Goal: Information Seeking & Learning: Check status

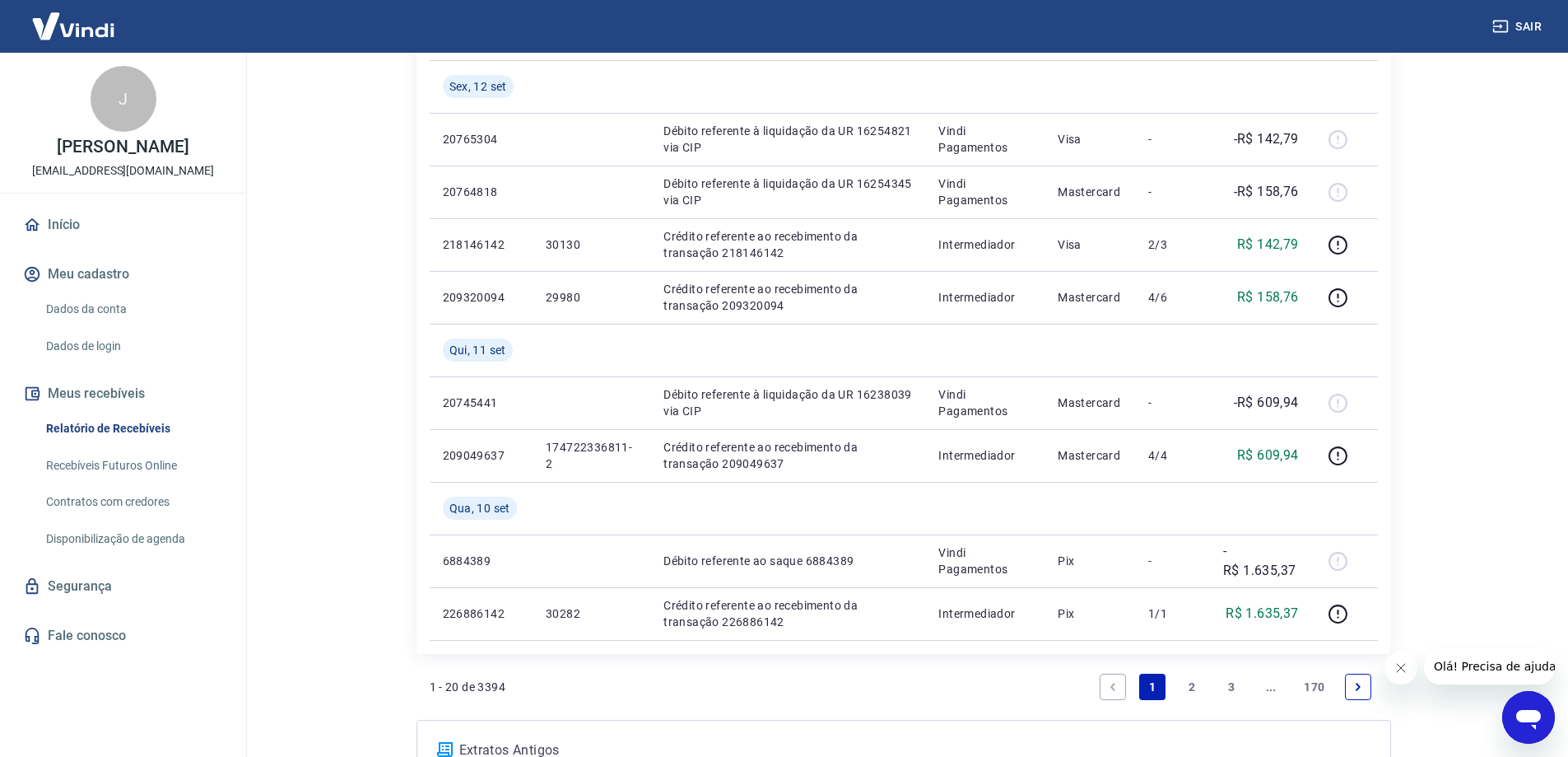
scroll to position [1153, 0]
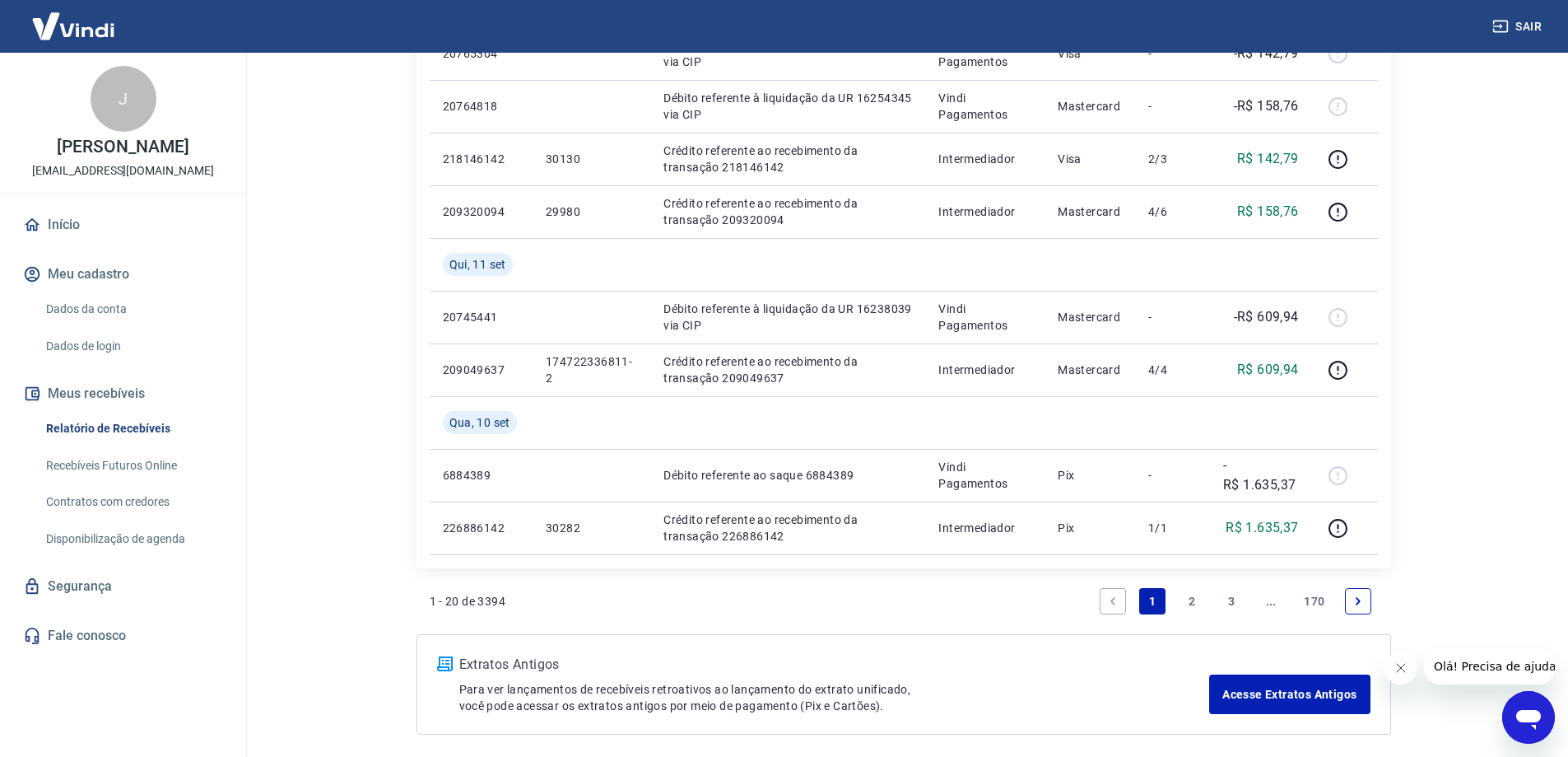
click at [1186, 598] on link "2" at bounding box center [1191, 600] width 27 height 27
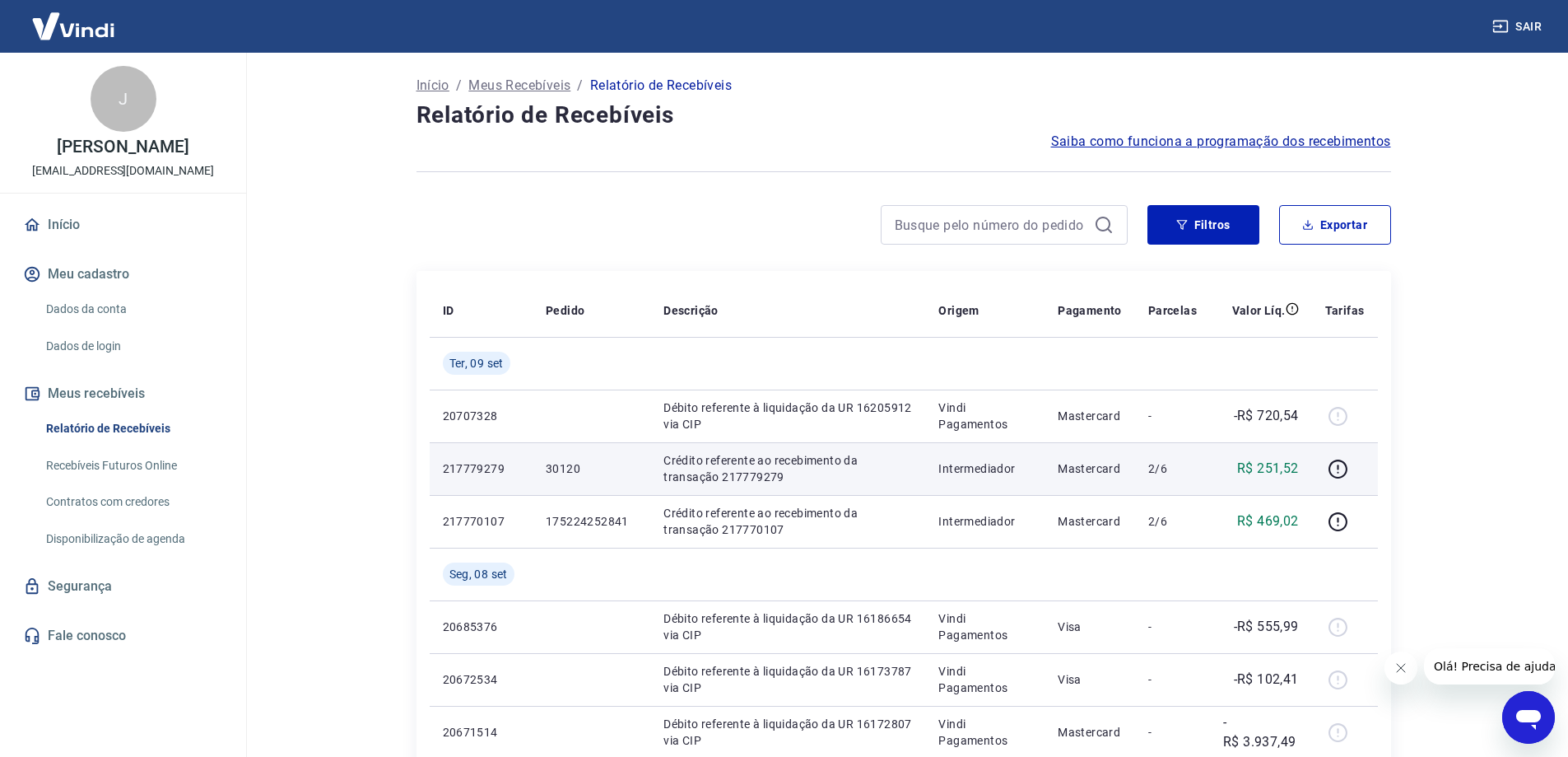
click at [478, 469] on p "217779279" at bounding box center [481, 468] width 77 height 16
copy p "217779279"
click at [494, 461] on p "217779279" at bounding box center [481, 468] width 77 height 16
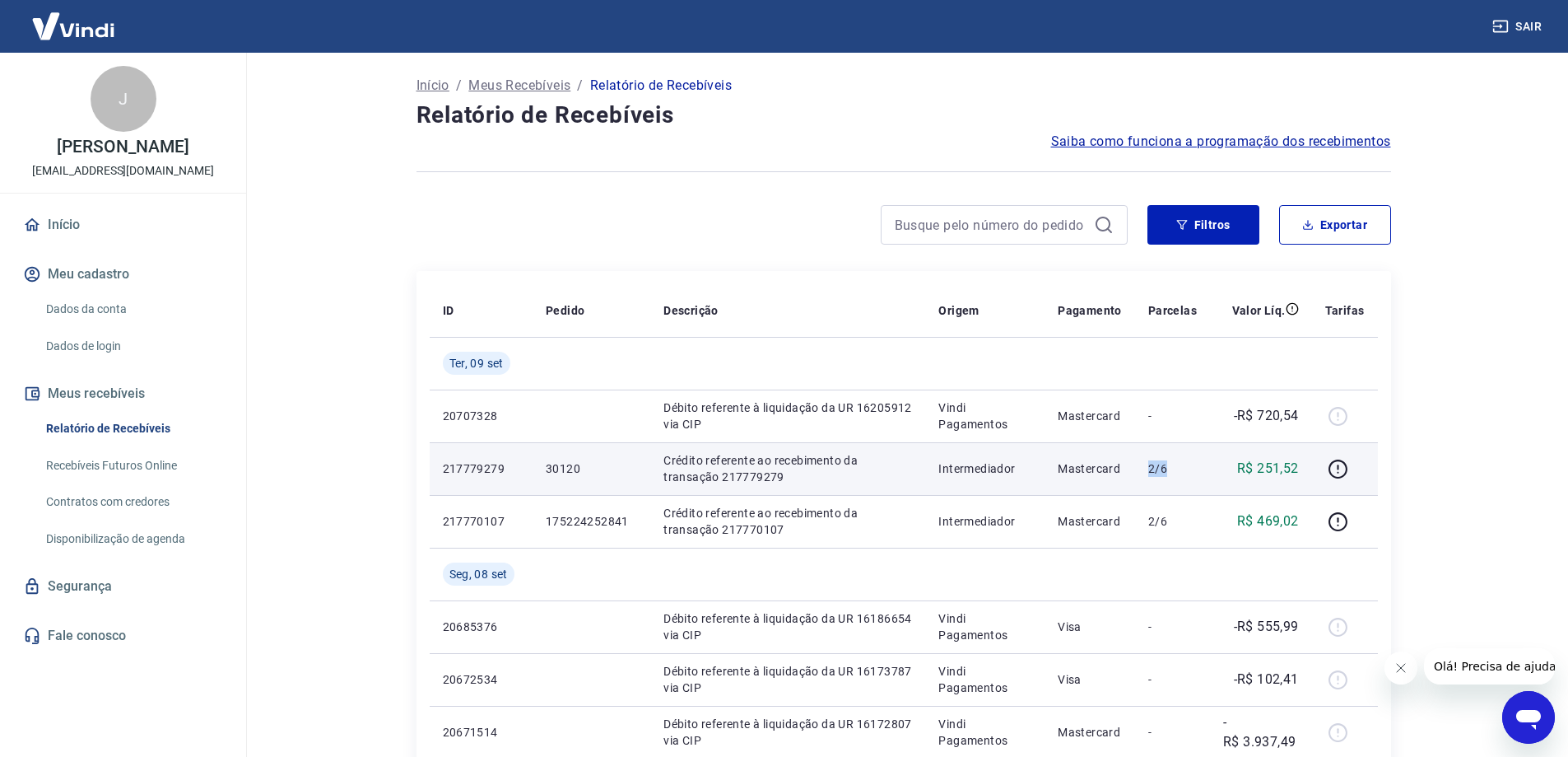
drag, startPoint x: 1144, startPoint y: 467, endPoint x: 1168, endPoint y: 474, distance: 25.0
click at [1168, 474] on td "2/6" at bounding box center [1173, 467] width 75 height 52
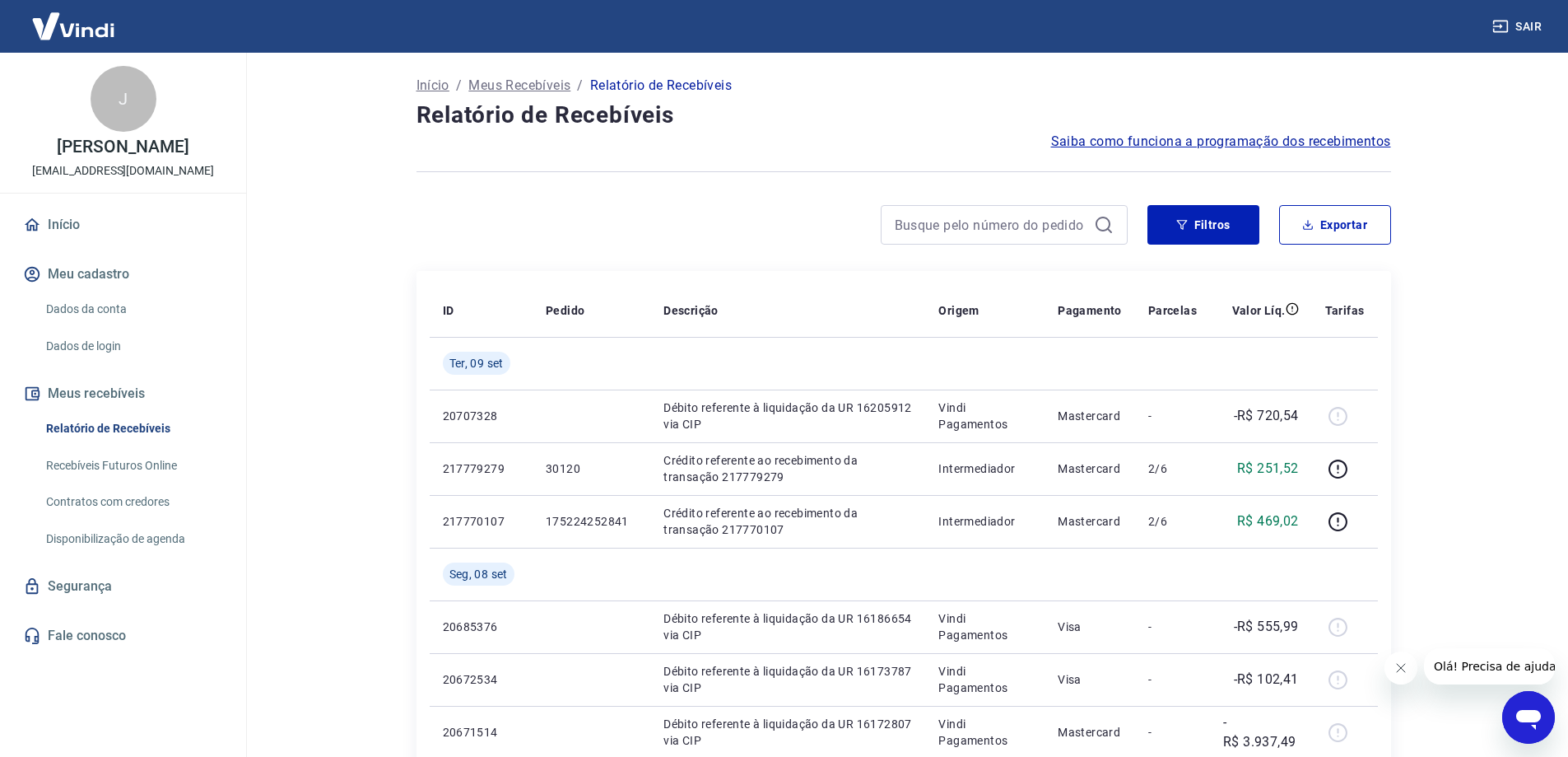
click at [1501, 567] on main "Início / Meus Recebíveis / Relatório de Recebíveis Relatório de Recebíveis Saib…" at bounding box center [904, 404] width 1330 height 704
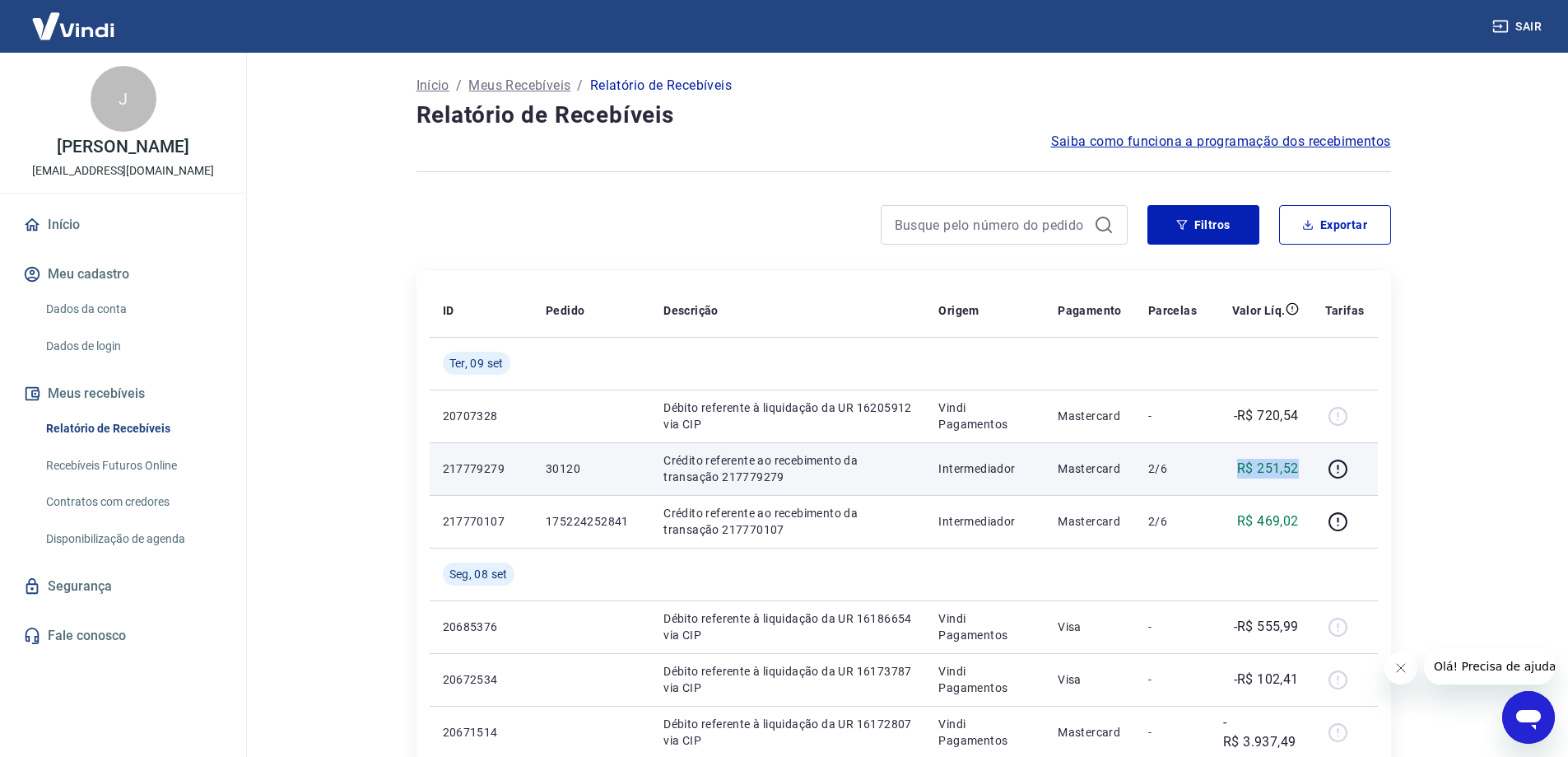
drag, startPoint x: 1243, startPoint y: 471, endPoint x: 1304, endPoint y: 484, distance: 62.4
click at [1304, 484] on td "R$ 251,52" at bounding box center [1260, 467] width 102 height 52
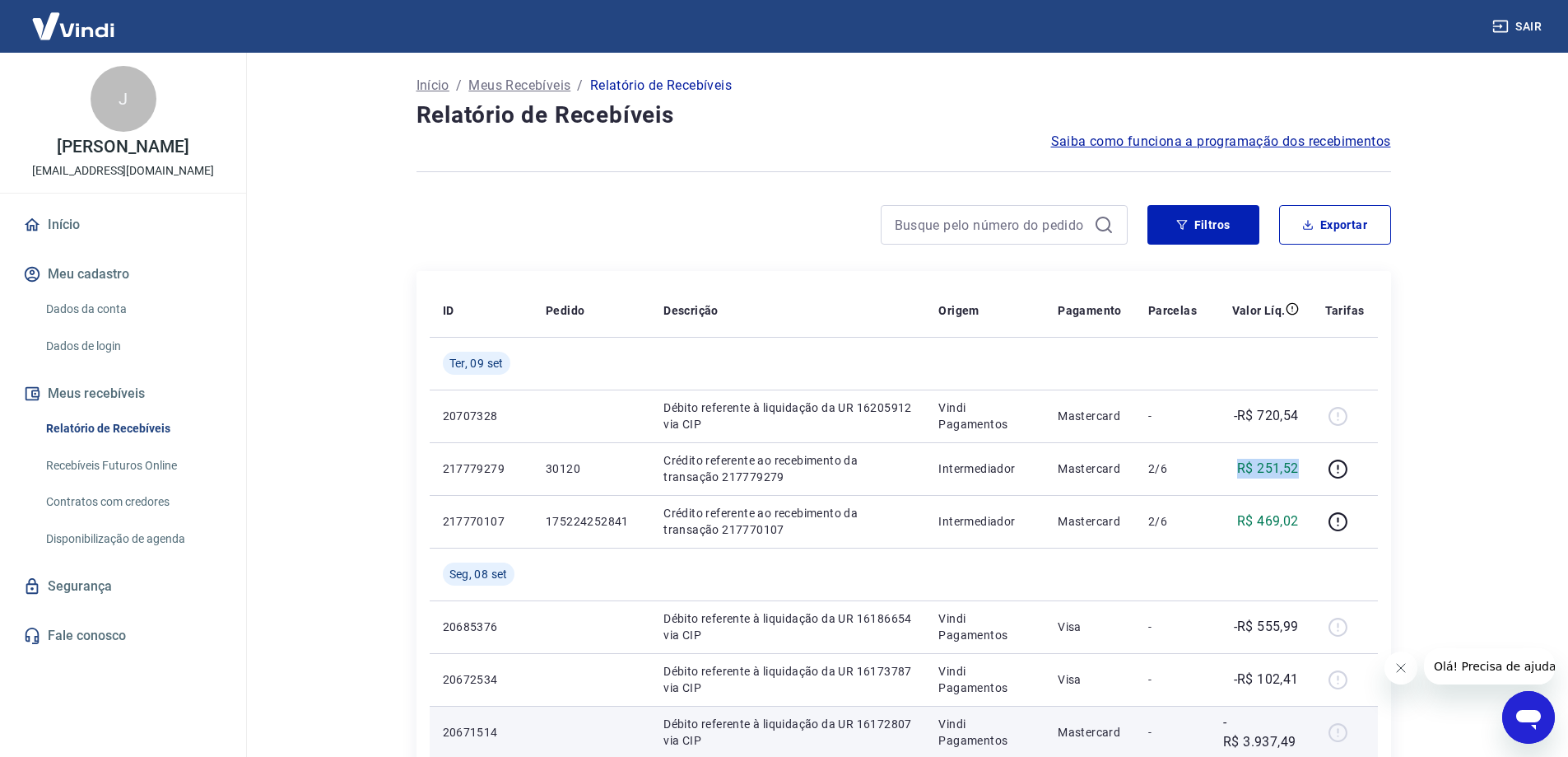
copy p "R$ 251,52"
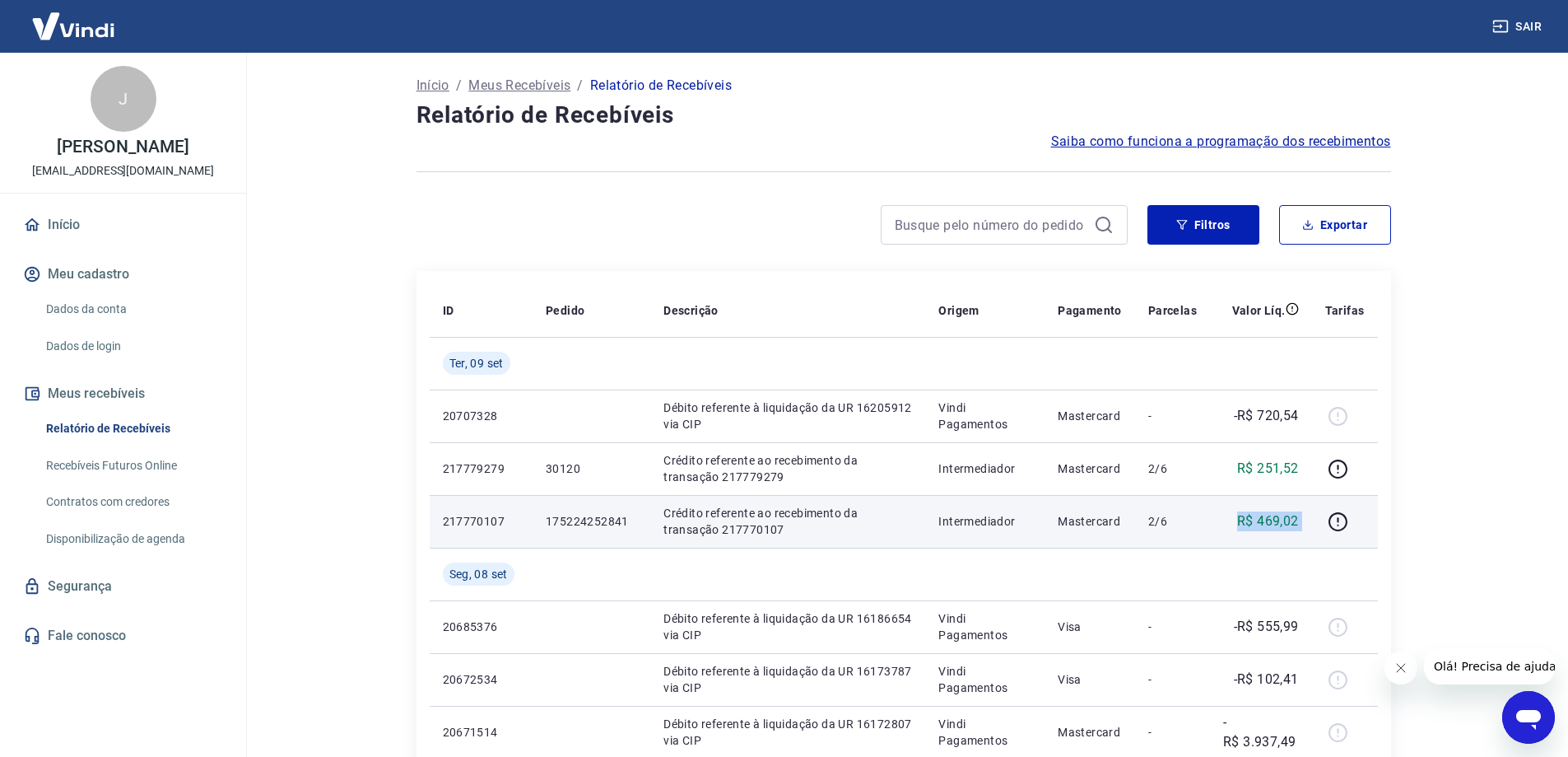
drag, startPoint x: 1235, startPoint y: 520, endPoint x: 1321, endPoint y: 521, distance: 86.0
click at [1321, 521] on tr "217770107 175224252841 Crédito referente ao recebimento da transação 217770107 …" at bounding box center [904, 521] width 948 height 52
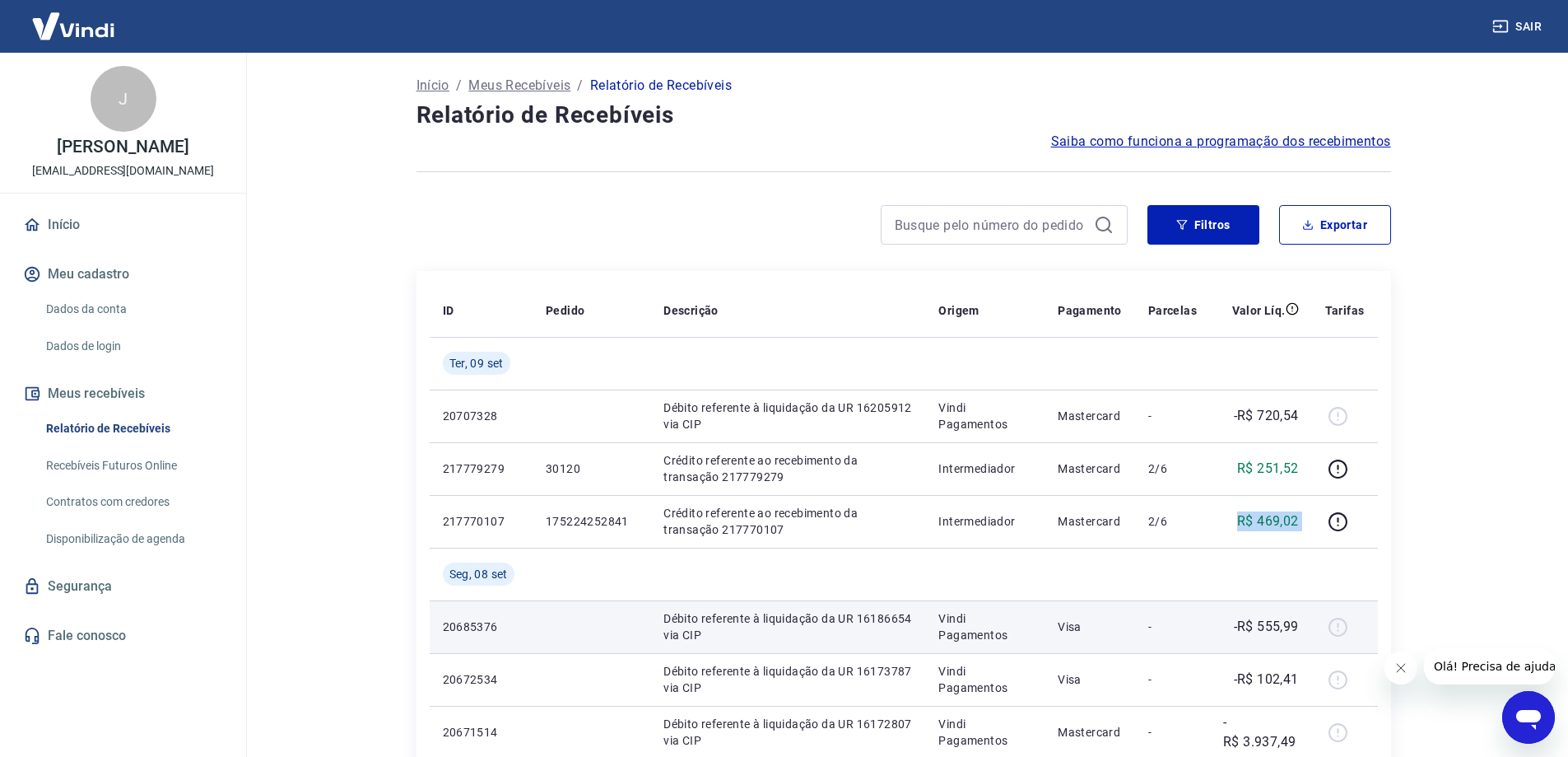
copy tr "R$ 469,02"
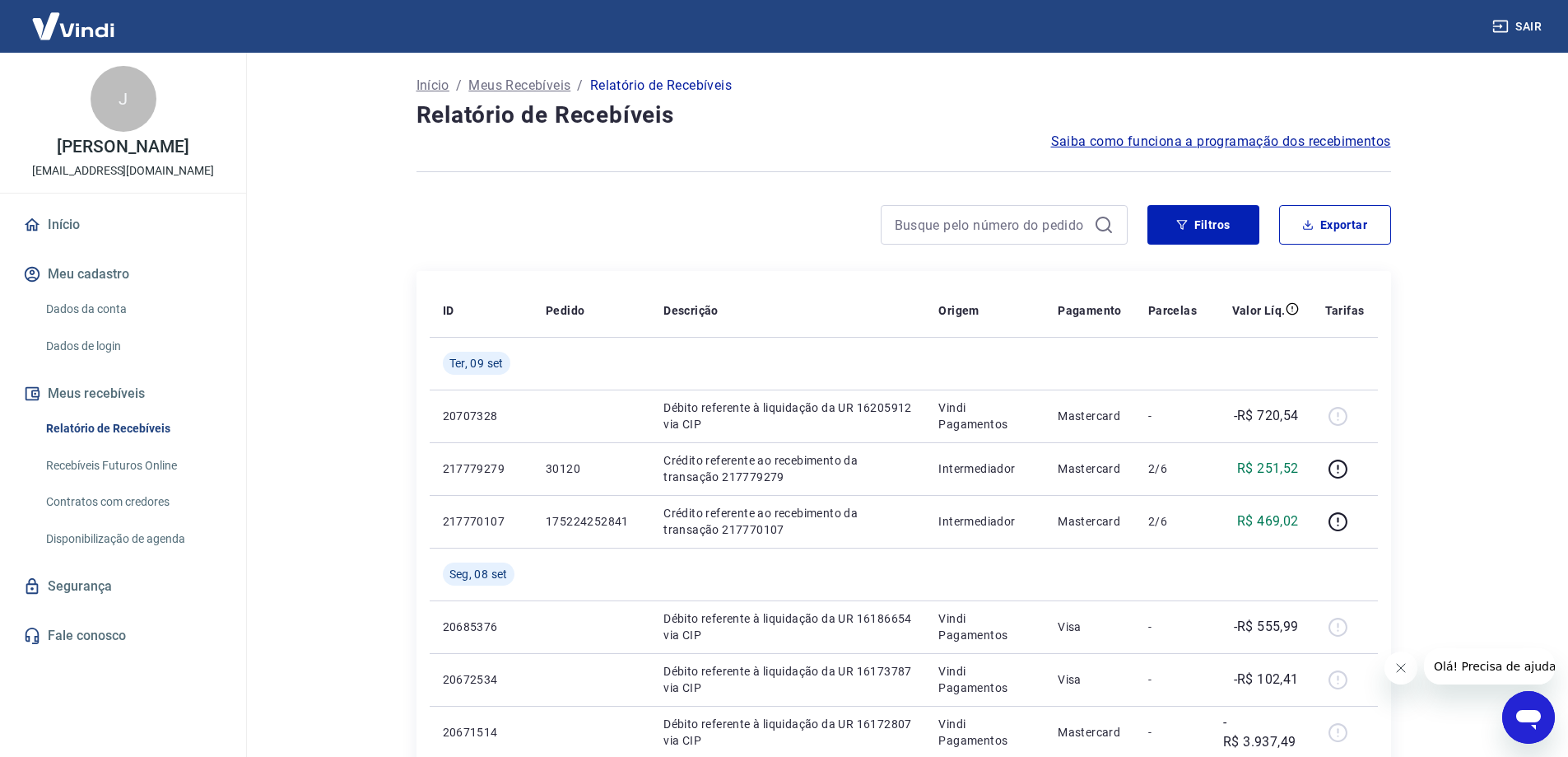
click at [1550, 499] on main "Início / Meus Recebíveis / Relatório de Recebíveis Relatório de Recebíveis Saib…" at bounding box center [904, 404] width 1330 height 704
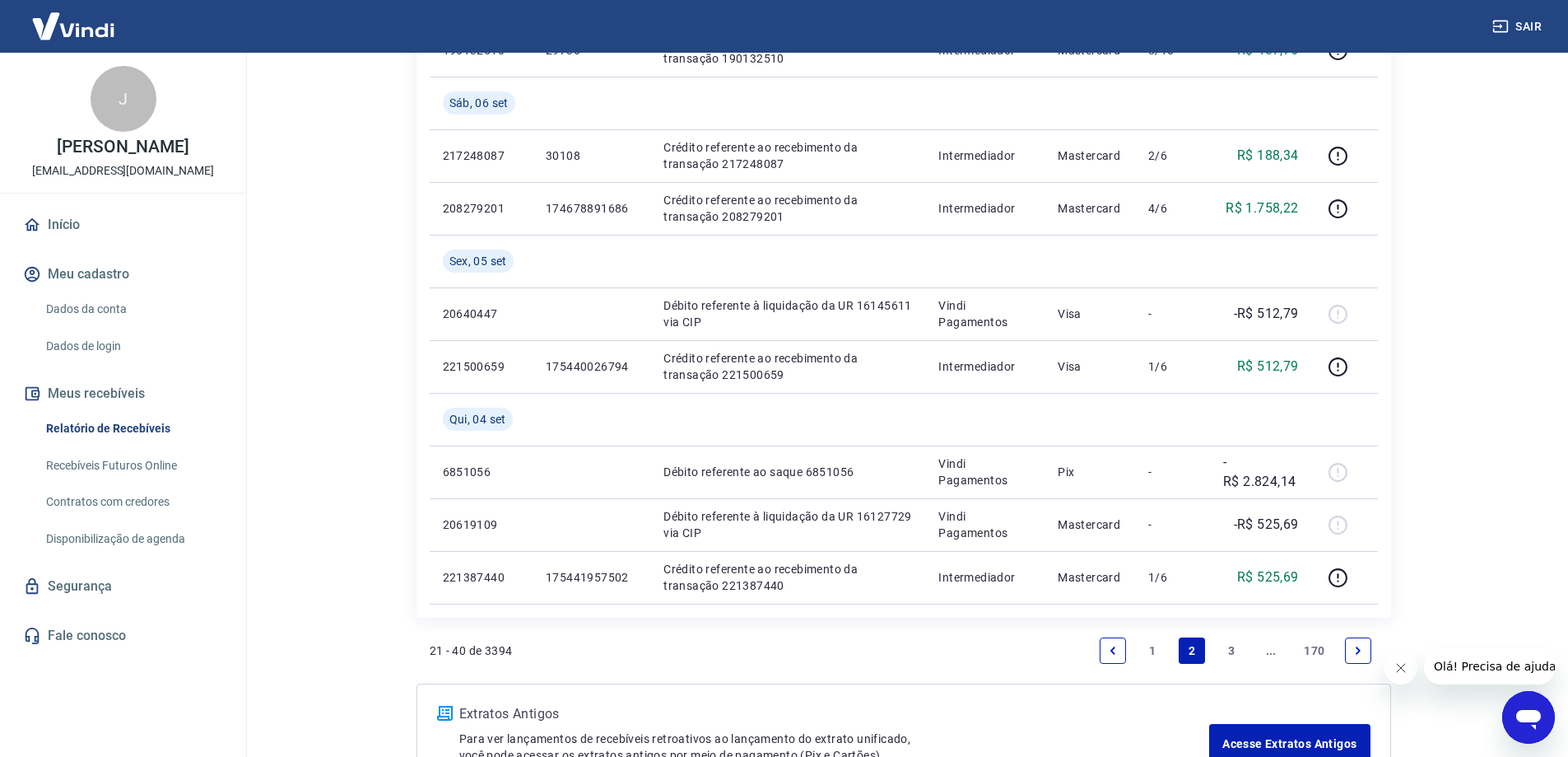
scroll to position [1221, 0]
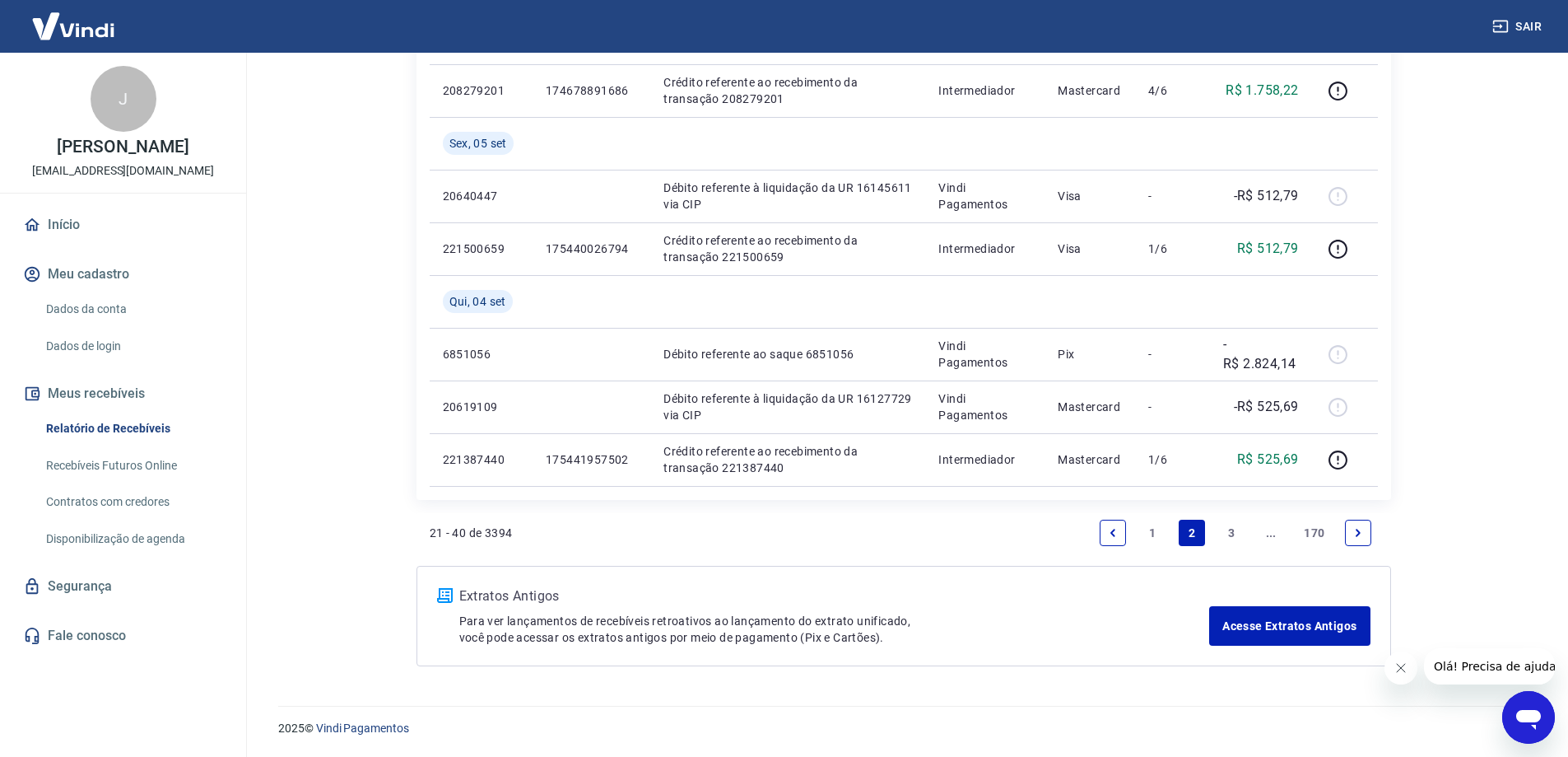
click at [1160, 530] on link "1" at bounding box center [1152, 532] width 27 height 27
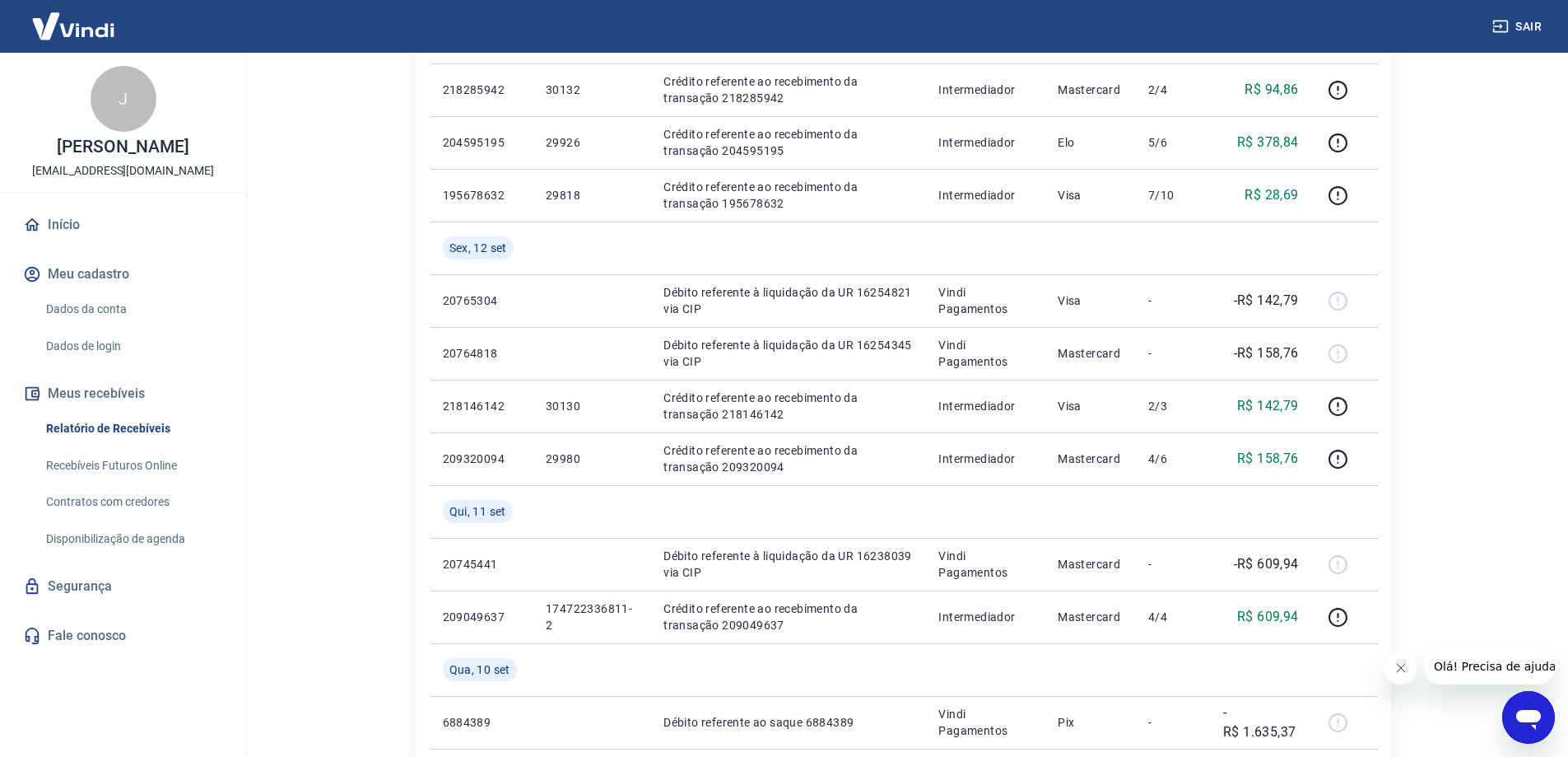
scroll to position [1221, 0]
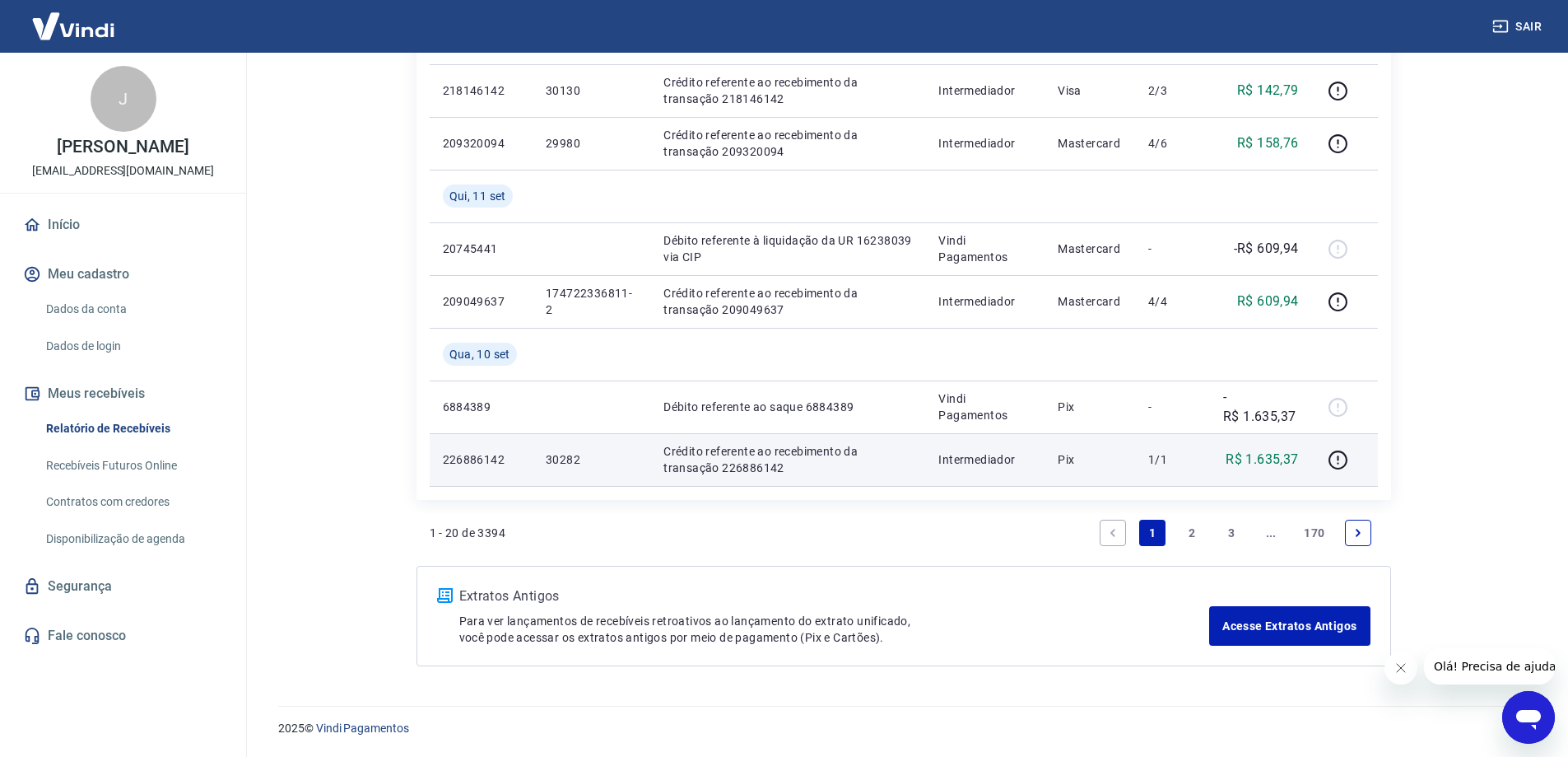
click at [476, 462] on p "226886142" at bounding box center [481, 459] width 77 height 16
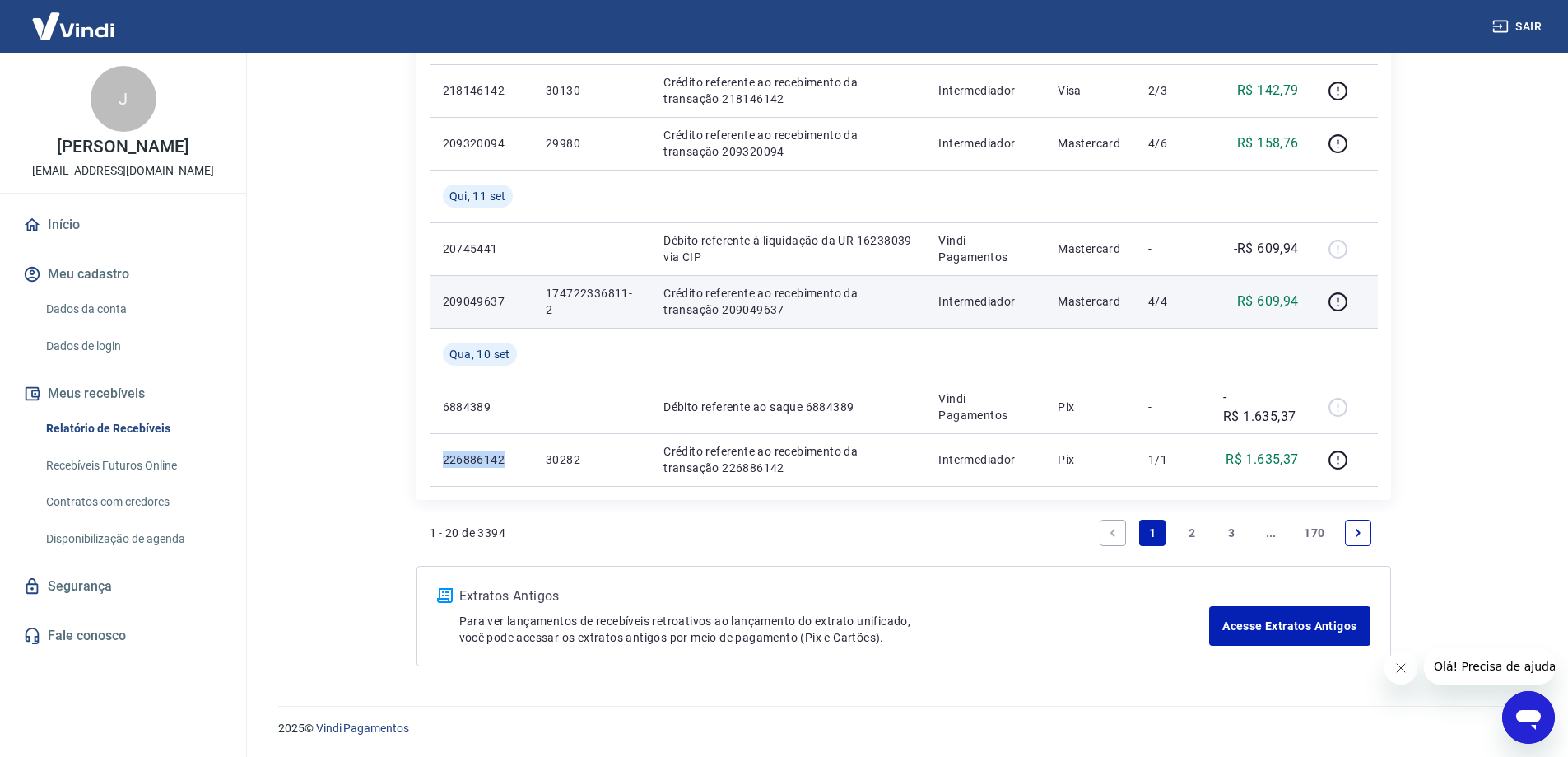
copy p "226886142"
click at [472, 298] on p "209049637" at bounding box center [481, 302] width 77 height 16
copy p "209049637"
click at [490, 303] on p "209049637" at bounding box center [481, 302] width 77 height 16
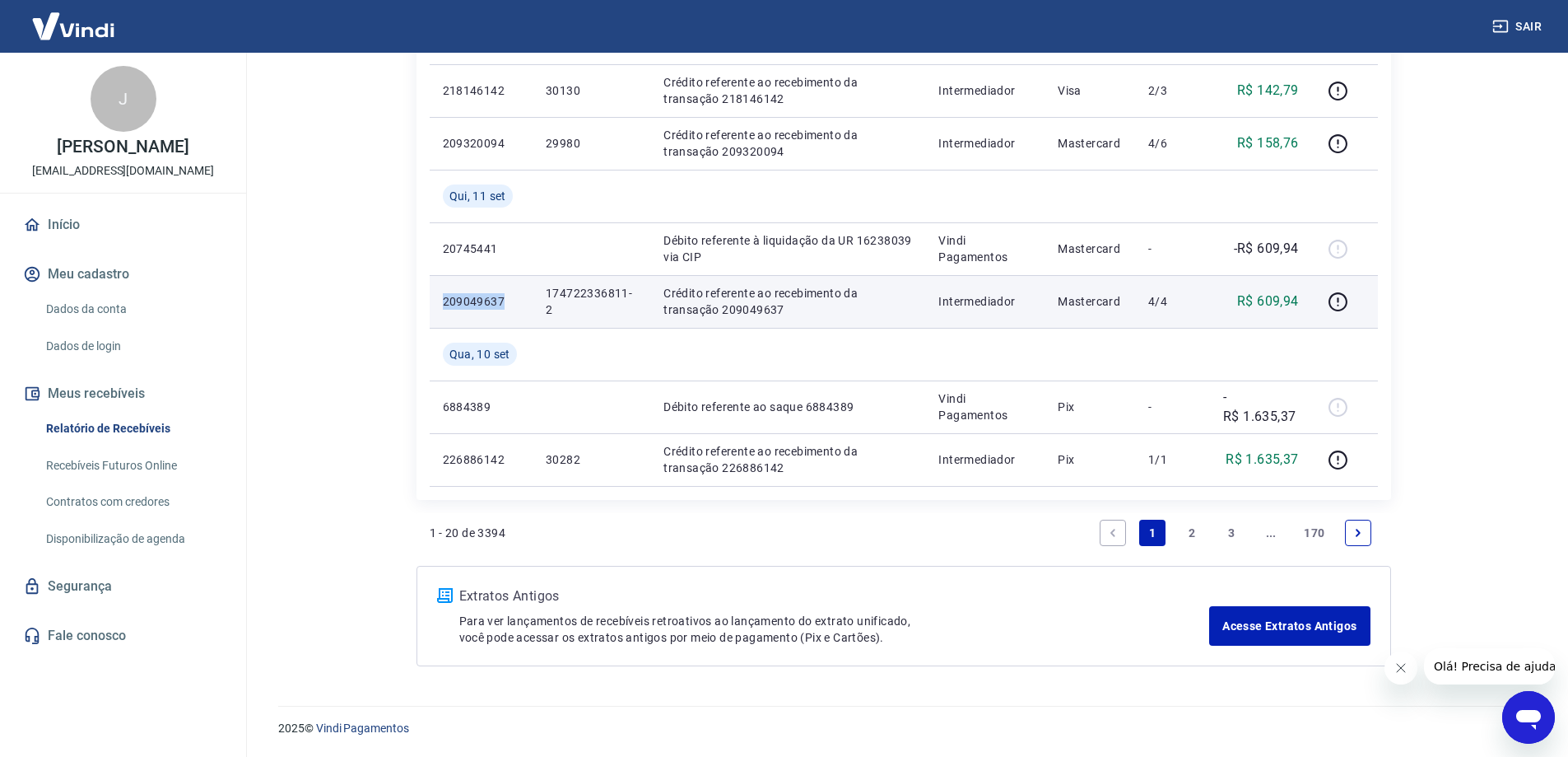
click at [490, 303] on p "209049637" at bounding box center [481, 302] width 77 height 16
